Goal: Information Seeking & Learning: Learn about a topic

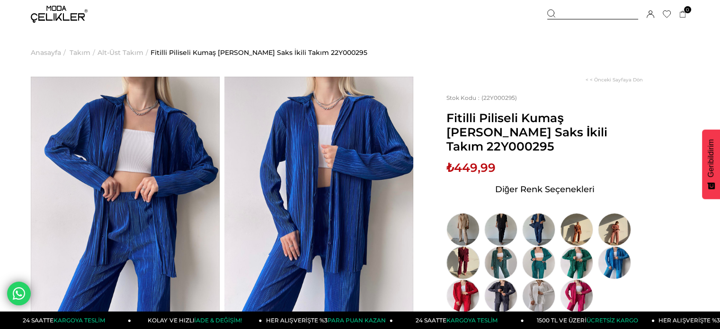
click at [471, 257] on img at bounding box center [462, 262] width 33 height 33
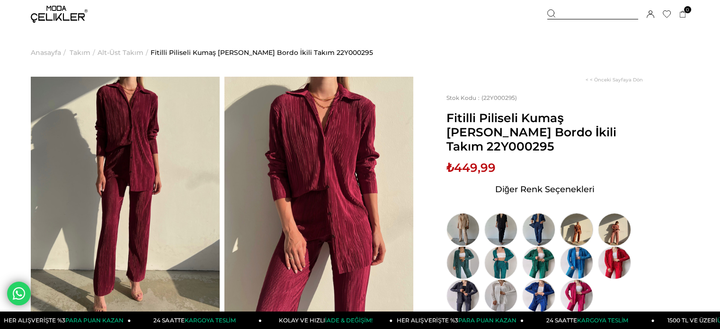
click at [568, 225] on img at bounding box center [576, 229] width 33 height 33
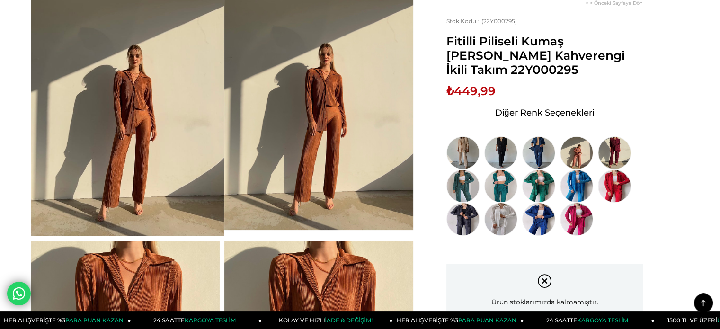
click at [327, 61] on img at bounding box center [318, 104] width 189 height 252
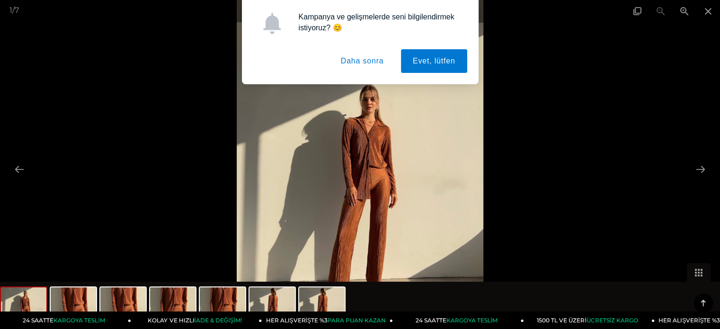
click at [706, 11] on div "Kampanya ve gelişmelerde seni bilgilendirmek istiyoruz? 😊 Evet, lütfen Daha son…" at bounding box center [360, 42] width 720 height 84
drag, startPoint x: 357, startPoint y: 62, endPoint x: 430, endPoint y: 63, distance: 72.4
click at [357, 62] on button "Daha sonra" at bounding box center [362, 61] width 67 height 24
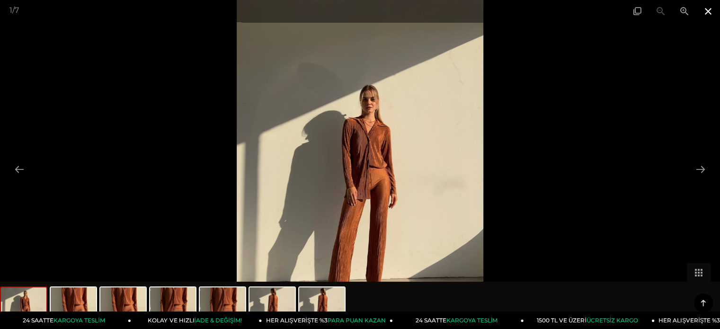
click at [706, 10] on span at bounding box center [708, 11] width 24 height 22
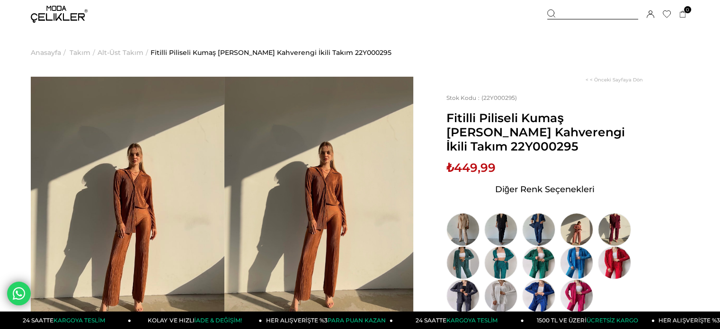
click at [64, 16] on img at bounding box center [59, 14] width 57 height 17
click at [487, 116] on span "Fitilli Piliseli Kumaş [PERSON_NAME] Kahverengi İkili Takım 22Y000295" at bounding box center [544, 132] width 196 height 43
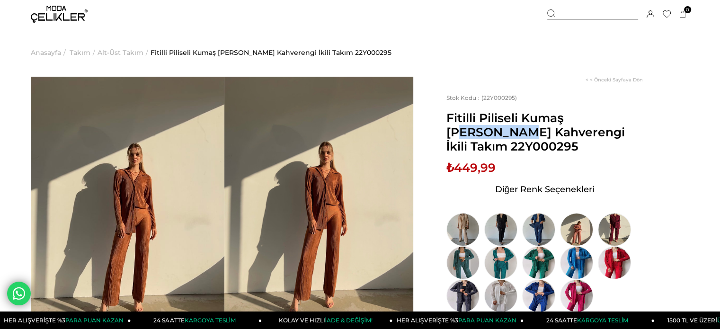
click at [487, 116] on span "Fitilli Piliseli Kumaş [PERSON_NAME] Kahverengi İkili Takım 22Y000295" at bounding box center [544, 132] width 196 height 43
copy span "Piliseli"
